Goal: Register for event/course

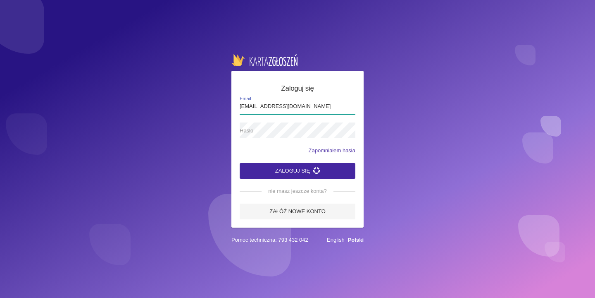
type input "[EMAIL_ADDRESS][DOMAIN_NAME]"
click at [303, 169] on button "Zaloguj się" at bounding box center [298, 171] width 116 height 16
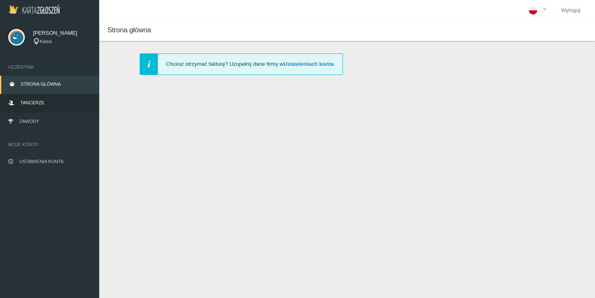
click at [40, 110] on link "Tancerze" at bounding box center [49, 103] width 99 height 18
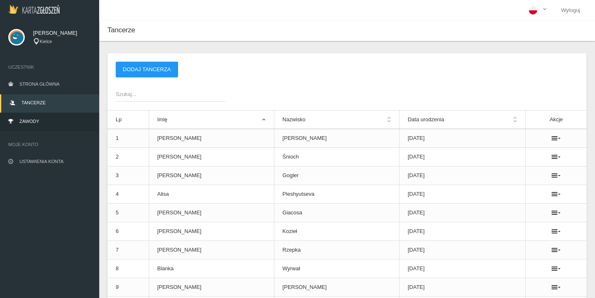
click at [46, 122] on link "Zawody" at bounding box center [49, 122] width 99 height 18
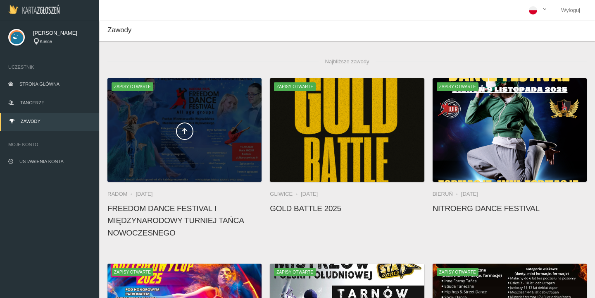
click at [220, 118] on div at bounding box center [184, 129] width 154 height 103
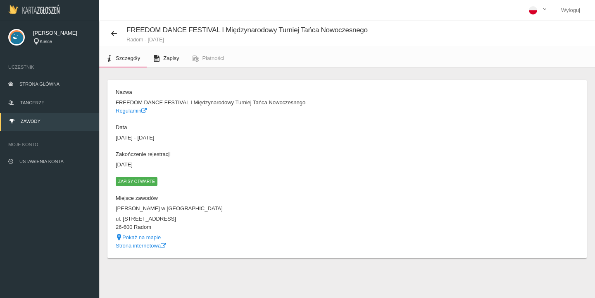
click at [163, 63] on link "Zapisy" at bounding box center [166, 58] width 39 height 18
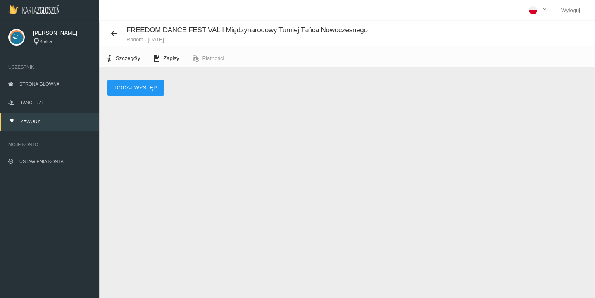
click at [127, 55] on span "Szczegóły" at bounding box center [128, 58] width 24 height 6
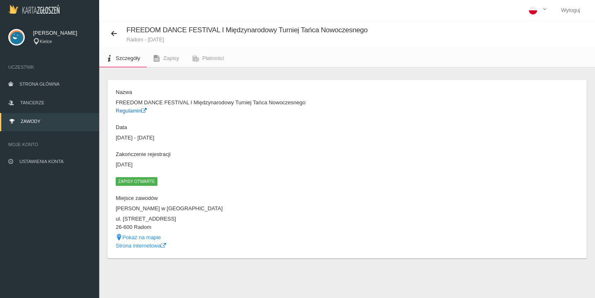
click at [141, 113] on link "Regulamin" at bounding box center [131, 110] width 31 height 6
